Goal: Obtain resource: Download file/media

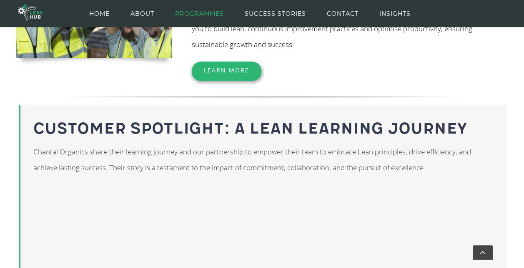
scroll to position [568, 0]
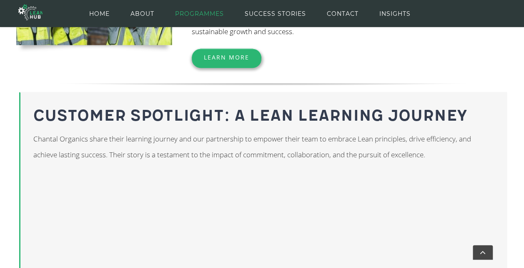
click at [223, 58] on span "Learn More" at bounding box center [226, 57] width 45 height 8
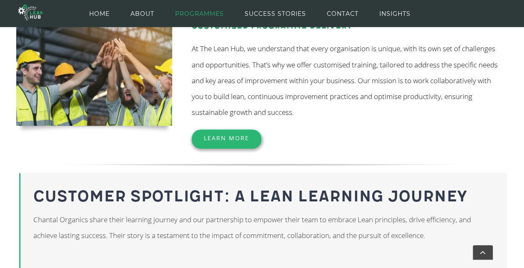
scroll to position [485, 0]
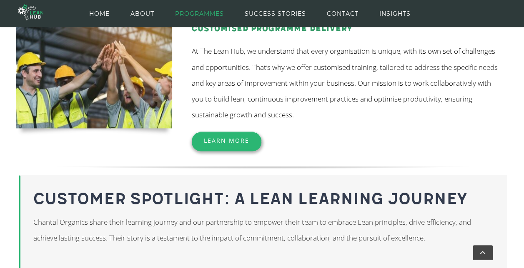
click at [228, 139] on span "Learn More" at bounding box center [226, 141] width 45 height 8
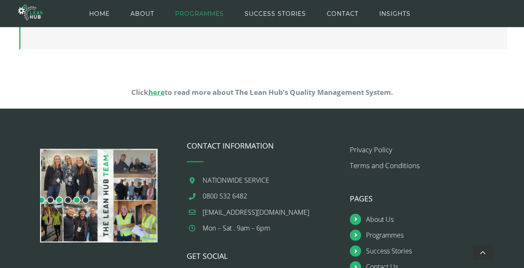
scroll to position [902, 0]
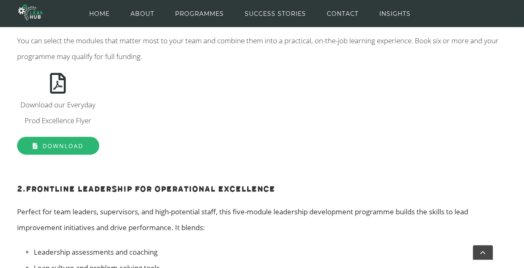
scroll to position [953, 0]
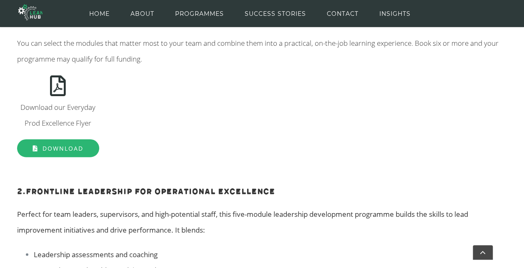
click at [39, 147] on link "Download" at bounding box center [58, 149] width 82 height 18
